Goal: Communication & Community: Answer question/provide support

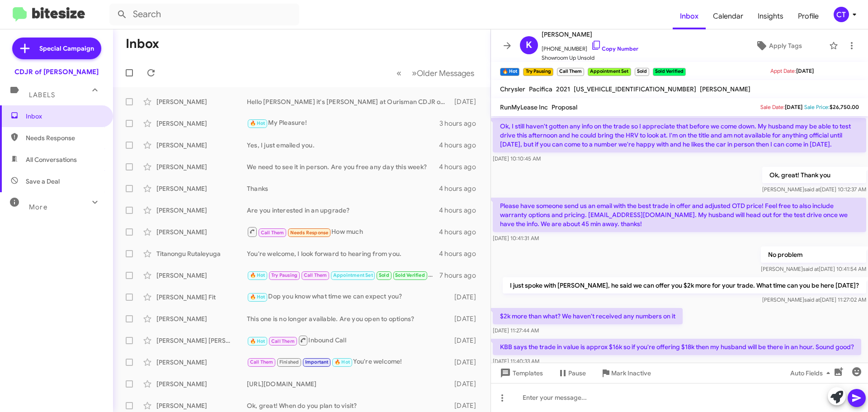
scroll to position [45, 0]
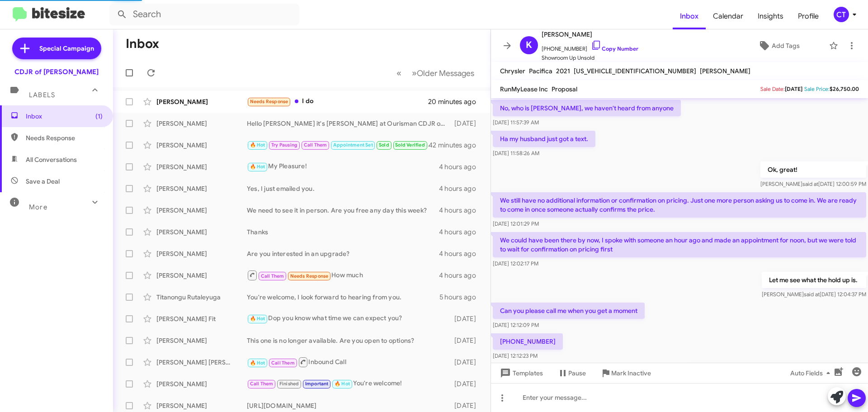
scroll to position [381, 0]
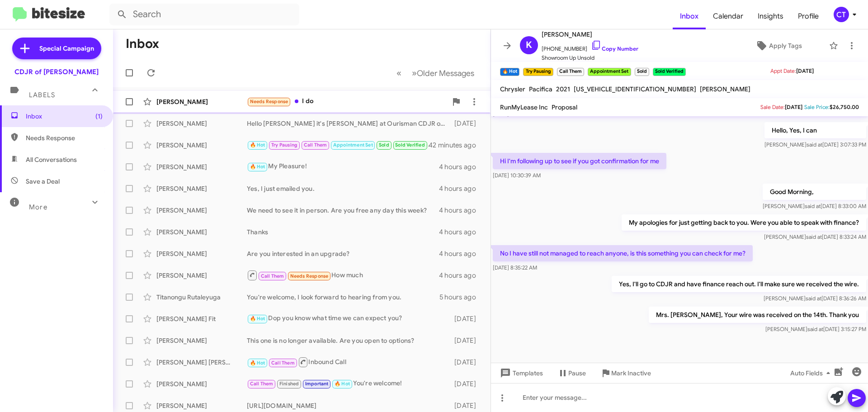
click at [333, 98] on div "Needs Response I do" at bounding box center [347, 101] width 200 height 10
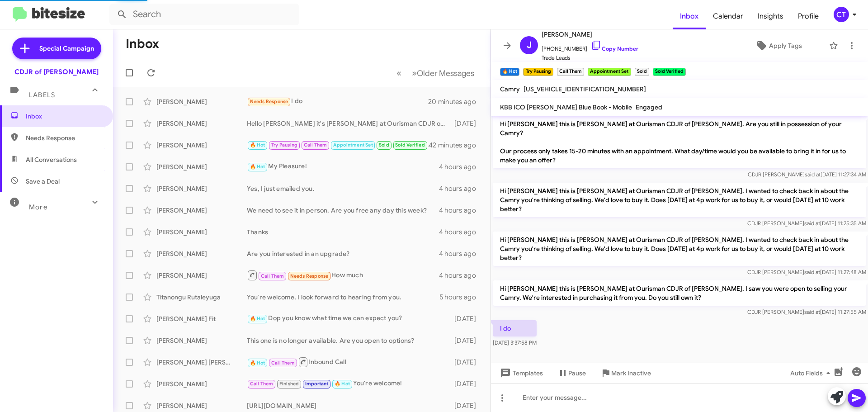
scroll to position [15, 0]
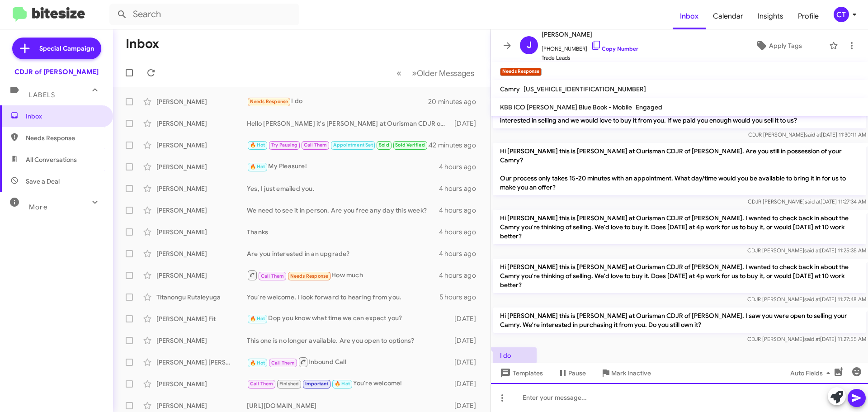
click at [574, 398] on div at bounding box center [679, 397] width 377 height 29
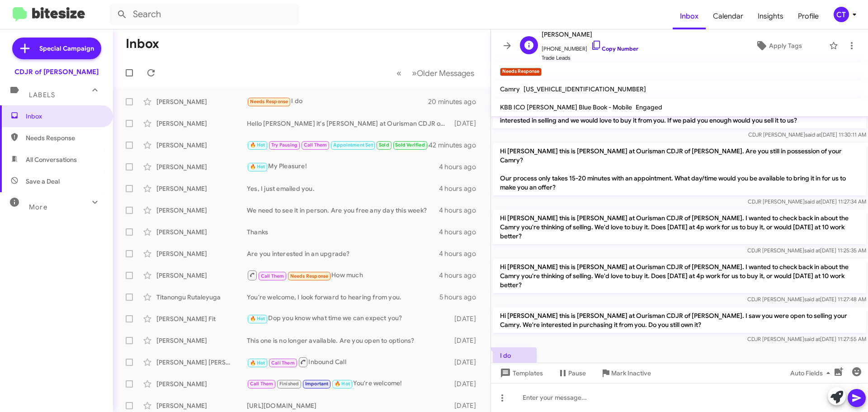
click at [591, 43] on icon at bounding box center [596, 45] width 11 height 11
click at [847, 14] on span "CT" at bounding box center [846, 14] width 27 height 15
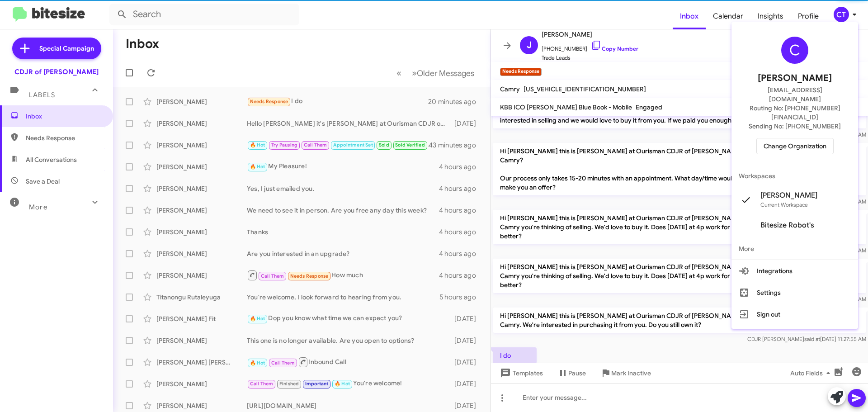
click at [794, 138] on span "Change Organization" at bounding box center [794, 145] width 63 height 15
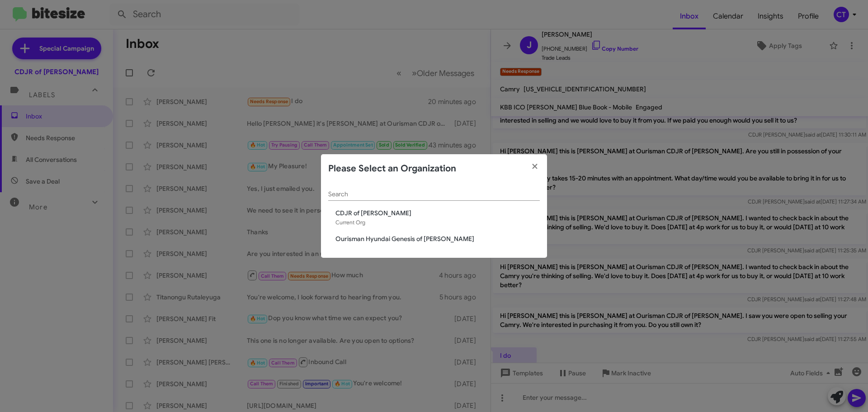
click at [404, 230] on div "Search CDJR of Bowie Current Org Ourisman Hyundai Genesis of Bowie" at bounding box center [434, 220] width 226 height 75
click at [407, 236] on span "Ourisman Hyundai Genesis of [PERSON_NAME]" at bounding box center [437, 238] width 204 height 9
